Goal: Task Accomplishment & Management: Use online tool/utility

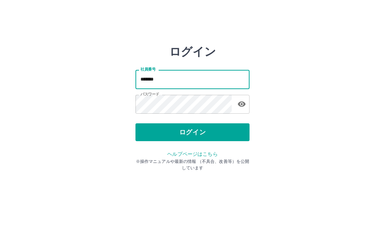
click at [196, 135] on button "ログイン" at bounding box center [192, 132] width 114 height 18
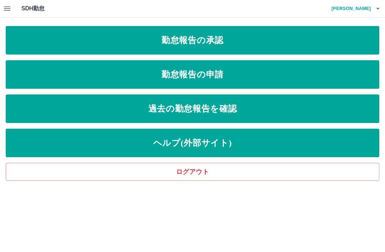
click at [192, 42] on link "勤怠報告の承認" at bounding box center [192, 40] width 373 height 29
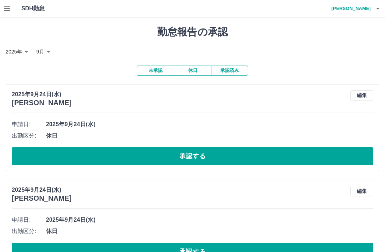
click at [197, 157] on button "承認する" at bounding box center [192, 156] width 361 height 18
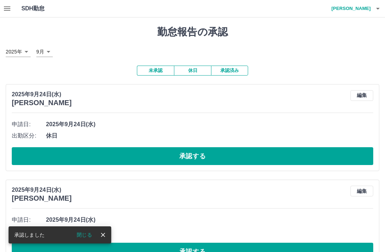
click at [187, 158] on button "承認する" at bounding box center [192, 156] width 361 height 18
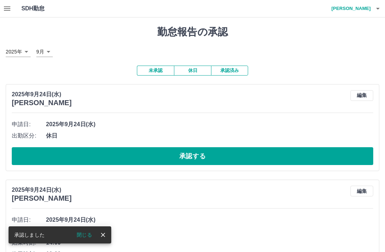
click at [193, 159] on button "承認する" at bounding box center [192, 156] width 361 height 18
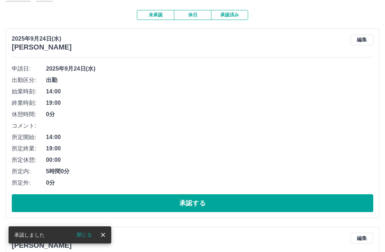
scroll to position [59, 0]
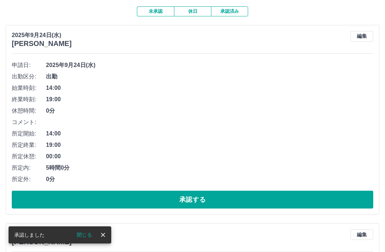
click at [194, 201] on button "承認する" at bounding box center [192, 200] width 361 height 18
click at [200, 199] on button "承認する" at bounding box center [192, 200] width 361 height 18
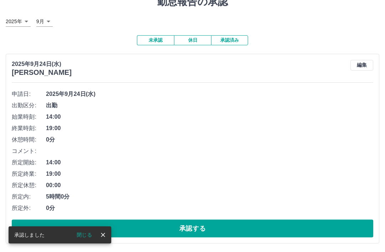
scroll to position [6, 0]
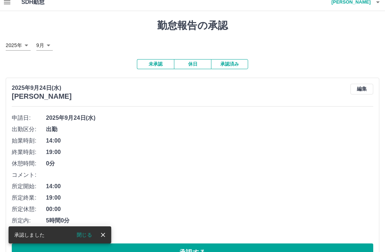
click at [196, 252] on button "承認する" at bounding box center [192, 252] width 361 height 18
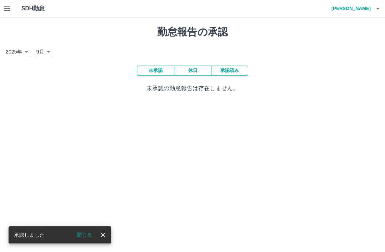
scroll to position [0, 0]
click at [381, 10] on icon "button" at bounding box center [377, 8] width 9 height 9
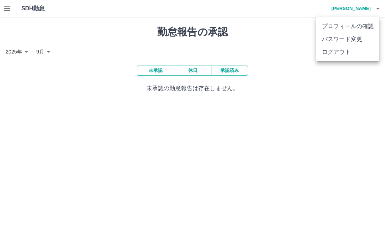
click at [342, 56] on li "ログアウト" at bounding box center [347, 52] width 63 height 13
